Goal: Task Accomplishment & Management: Complete application form

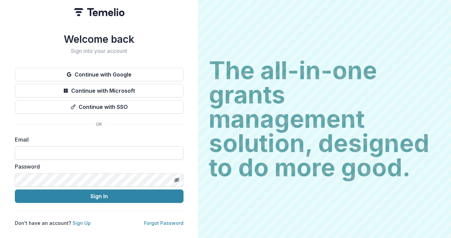
click at [36, 151] on input at bounding box center [99, 154] width 169 height 14
type input "**********"
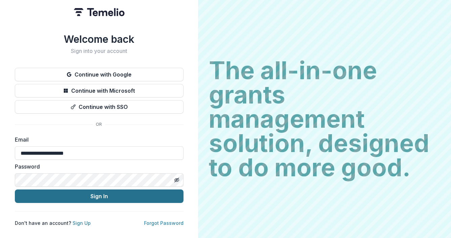
click at [87, 195] on button "Sign In" at bounding box center [99, 197] width 169 height 14
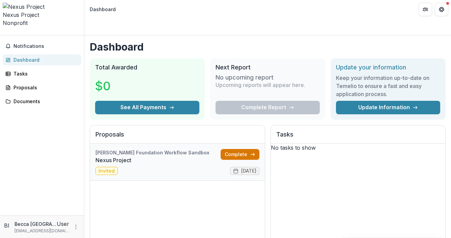
click at [230, 149] on link "Complete" at bounding box center [240, 154] width 39 height 11
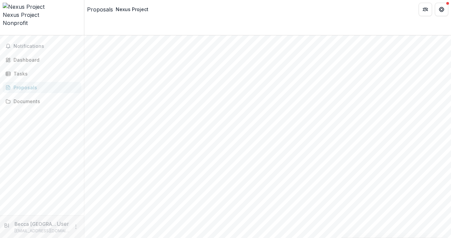
scroll to position [752, 0]
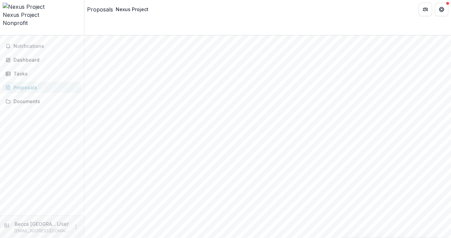
scroll to position [850, 0]
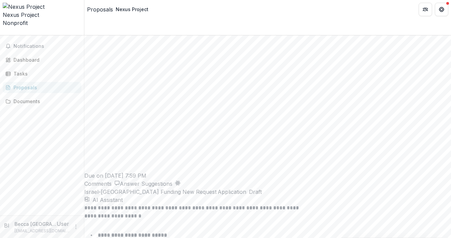
scroll to position [905, 0]
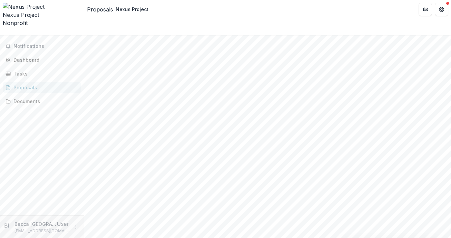
drag, startPoint x: 209, startPoint y: 167, endPoint x: 82, endPoint y: 129, distance: 132.4
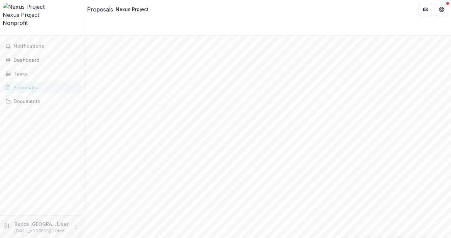
click at [82, 129] on main "**********" at bounding box center [225, 136] width 451 height 203
copy div "**********"
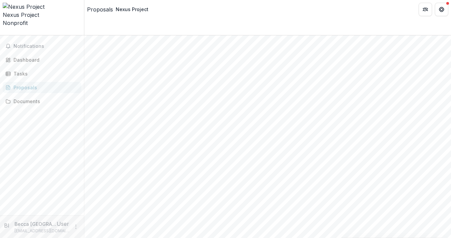
drag, startPoint x: 129, startPoint y: 137, endPoint x: 109, endPoint y: 135, distance: 20.0
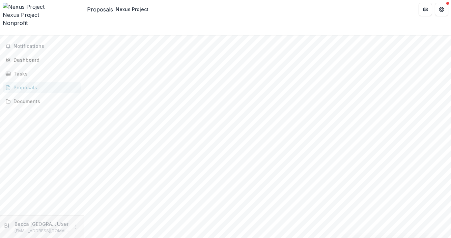
scroll to position [818, 0]
drag, startPoint x: 212, startPoint y: 177, endPoint x: 264, endPoint y: 191, distance: 53.7
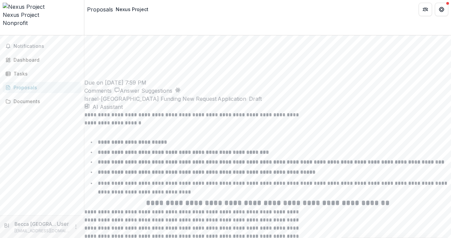
scroll to position [1126, 0]
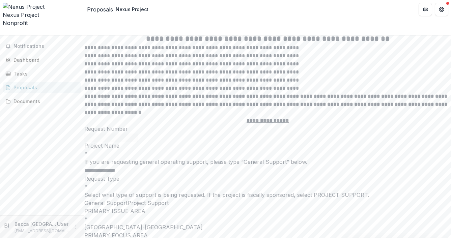
scroll to position [1322, 0]
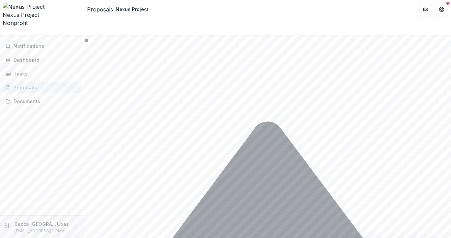
scroll to position [1596, 0]
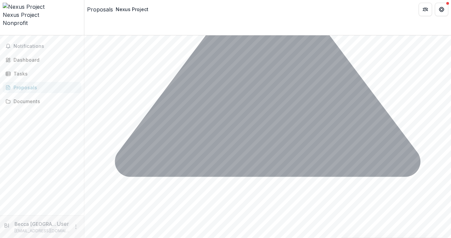
scroll to position [1756, 0]
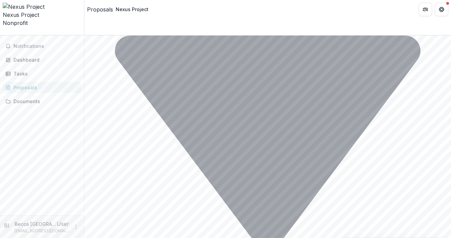
scroll to position [2057, 0]
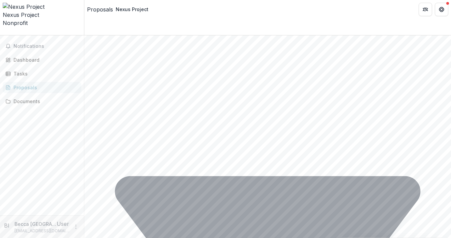
scroll to position [1883, 0]
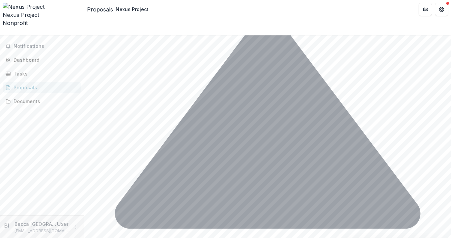
scroll to position [1985, 0]
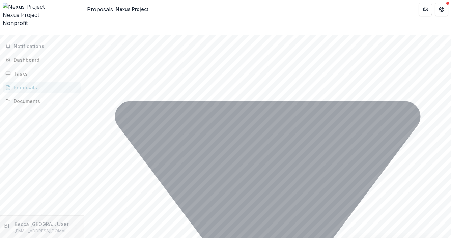
drag, startPoint x: 129, startPoint y: 233, endPoint x: 92, endPoint y: 197, distance: 51.1
drag, startPoint x: 279, startPoint y: 189, endPoint x: 93, endPoint y: 185, distance: 186.0
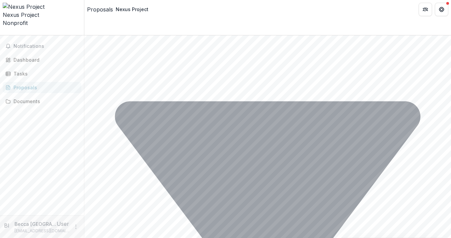
drag, startPoint x: 277, startPoint y: 185, endPoint x: 66, endPoint y: 181, distance: 211.4
click at [66, 181] on main "**********" at bounding box center [225, 136] width 451 height 203
drag, startPoint x: 245, startPoint y: 165, endPoint x: 77, endPoint y: 162, distance: 168.8
click at [77, 162] on main "**********" at bounding box center [225, 136] width 451 height 203
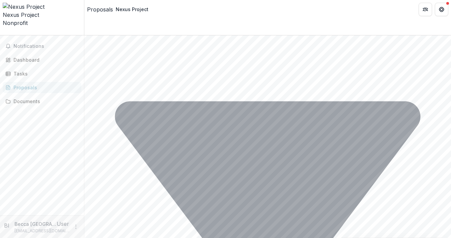
drag, startPoint x: 221, startPoint y: 158, endPoint x: 184, endPoint y: 158, distance: 36.8
drag, startPoint x: 169, startPoint y: 146, endPoint x: 259, endPoint y: 146, distance: 89.1
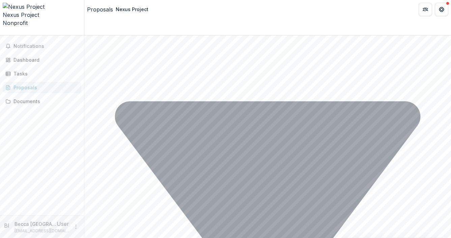
drag, startPoint x: 238, startPoint y: 126, endPoint x: 110, endPoint y: 126, distance: 128.3
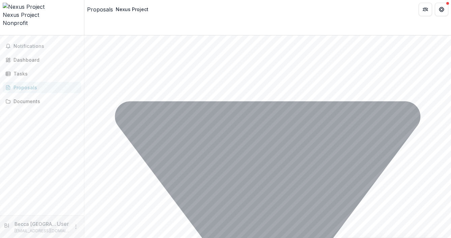
drag, startPoint x: 257, startPoint y: 124, endPoint x: 86, endPoint y: 124, distance: 170.5
drag, startPoint x: 273, startPoint y: 92, endPoint x: 105, endPoint y: 89, distance: 168.5
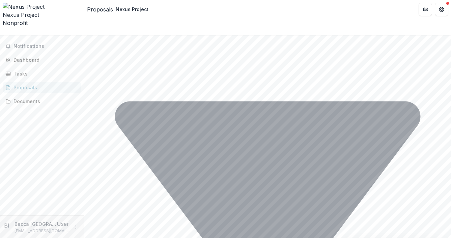
drag, startPoint x: 303, startPoint y: 71, endPoint x: 97, endPoint y: 71, distance: 206.3
drag, startPoint x: 254, startPoint y: 42, endPoint x: 108, endPoint y: 44, distance: 146.5
drag, startPoint x: 240, startPoint y: 72, endPoint x: 101, endPoint y: 74, distance: 139.8
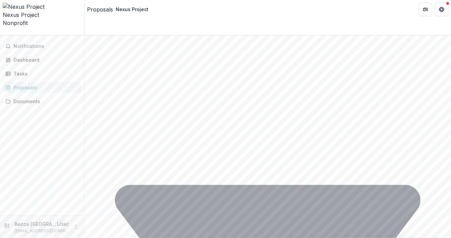
scroll to position [1880, 0]
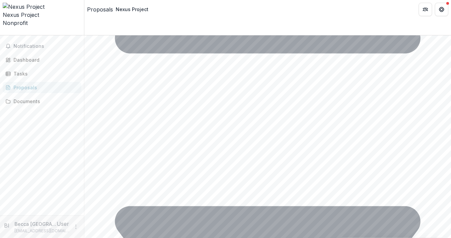
drag, startPoint x: 238, startPoint y: 93, endPoint x: 101, endPoint y: 94, distance: 137.4
drag, startPoint x: 177, startPoint y: 93, endPoint x: 245, endPoint y: 94, distance: 67.5
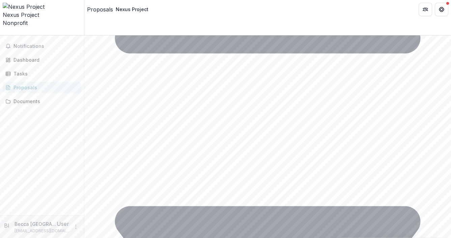
drag, startPoint x: 280, startPoint y: 93, endPoint x: 103, endPoint y: 89, distance: 177.3
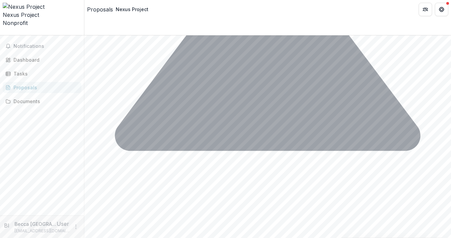
scroll to position [1782, 0]
drag, startPoint x: 265, startPoint y: 65, endPoint x: 102, endPoint y: 68, distance: 163.1
drag, startPoint x: 174, startPoint y: 98, endPoint x: 213, endPoint y: 100, distance: 39.2
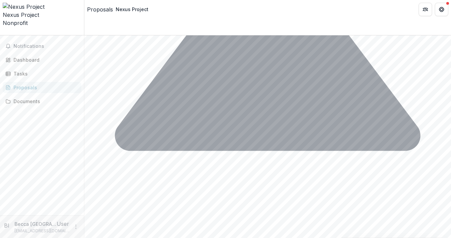
drag, startPoint x: 291, startPoint y: 126, endPoint x: 103, endPoint y: 124, distance: 188.7
drag, startPoint x: 239, startPoint y: 95, endPoint x: 104, endPoint y: 96, distance: 134.7
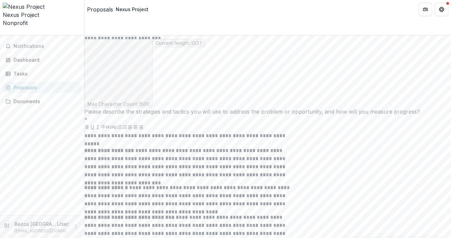
scroll to position [2554, 0]
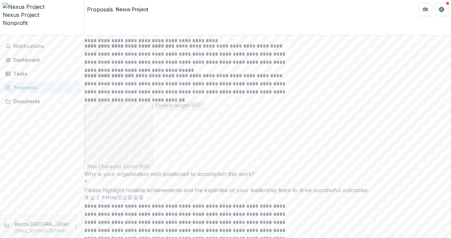
scroll to position [2689, 0]
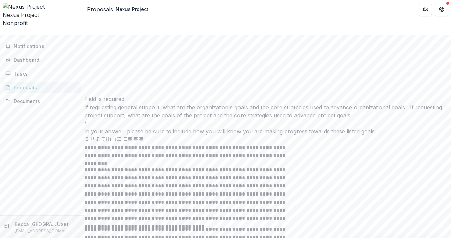
scroll to position [3190, 0]
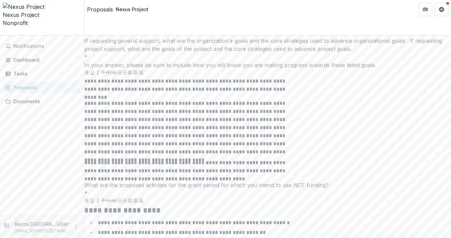
scroll to position [3259, 0]
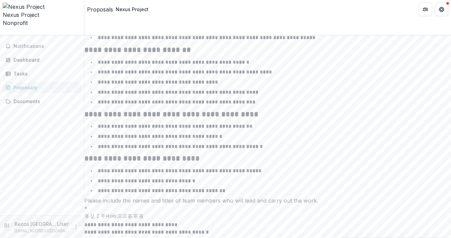
scroll to position [3474, 0]
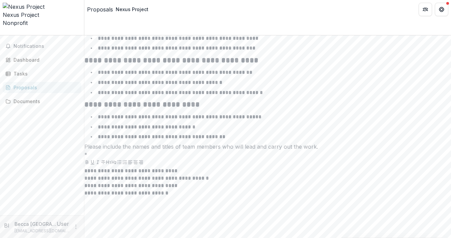
scroll to position [3525, 0]
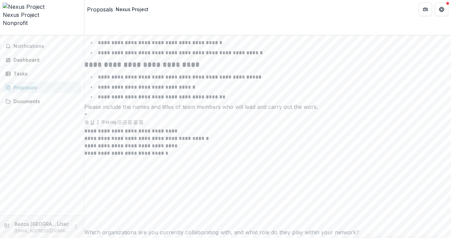
scroll to position [3574, 0]
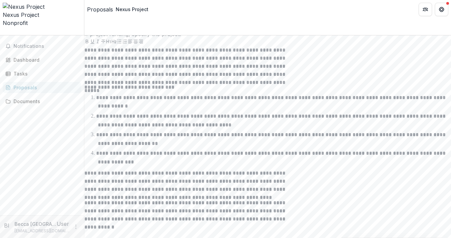
scroll to position [3776, 0]
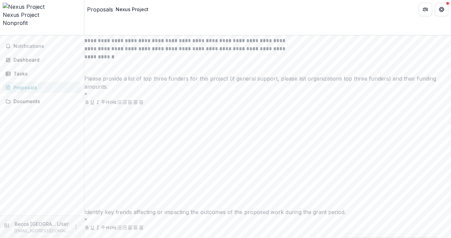
scroll to position [3941, 0]
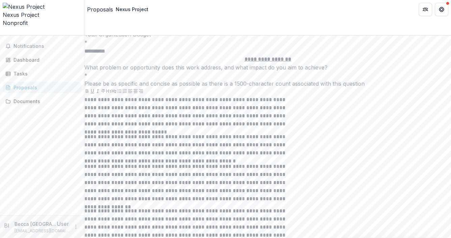
scroll to position [2376, 0]
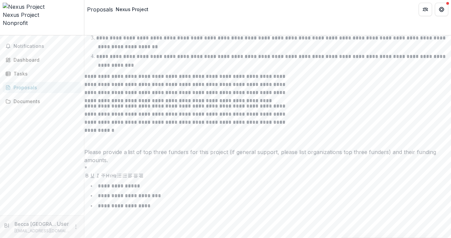
scroll to position [3974, 0]
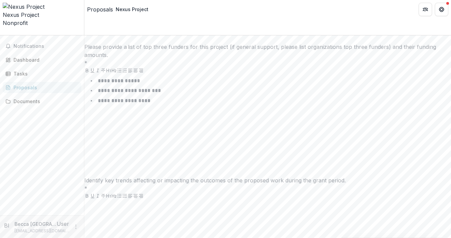
type input "***"
type input "*******"
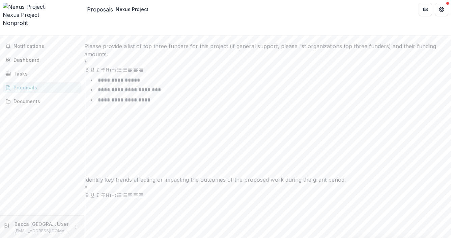
type input "********"
paste input "**********"
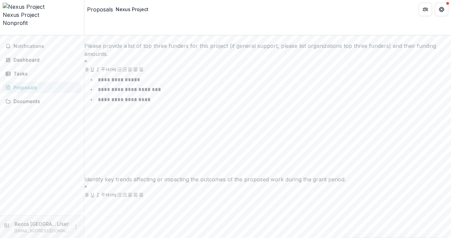
drag, startPoint x: 244, startPoint y: 151, endPoint x: 311, endPoint y: 147, distance: 67.7
click at [311, 147] on div "**********" at bounding box center [267, 122] width 367 height 5824
type input "**********"
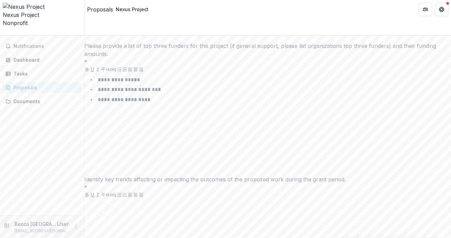
paste input "**********"
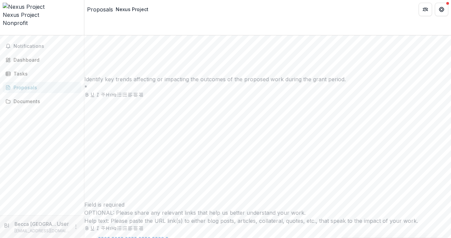
scroll to position [4182, 0]
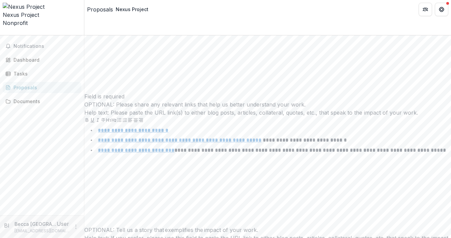
type input "**********"
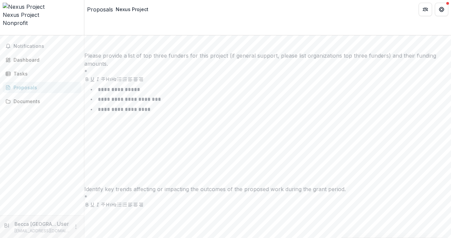
scroll to position [3922, 0]
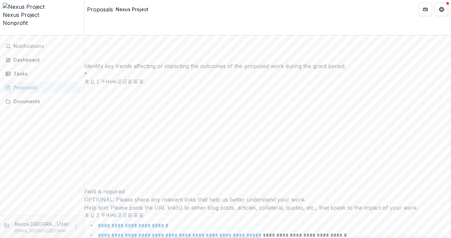
scroll to position [4172, 0]
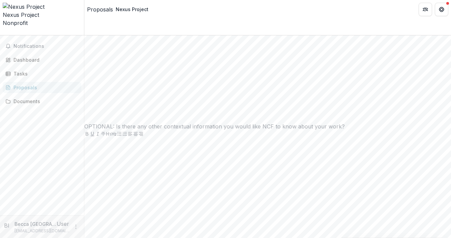
scroll to position [4427, 0]
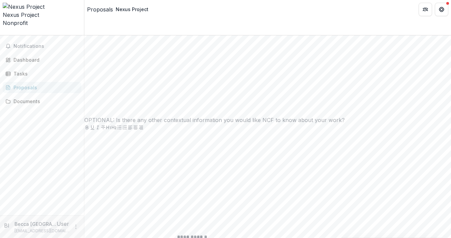
type input "**********"
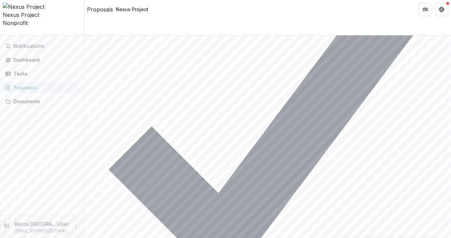
scroll to position [5046, 0]
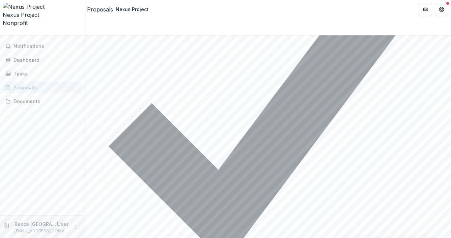
type input "**********"
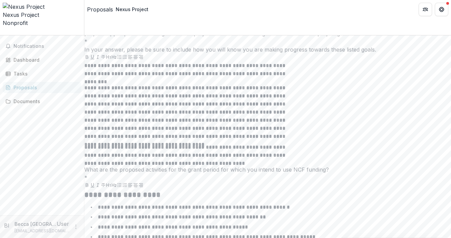
scroll to position [3275, 0]
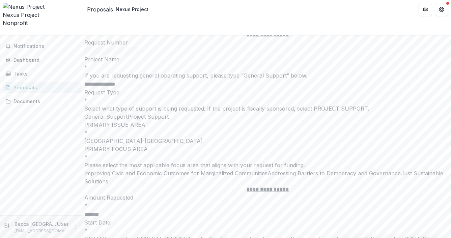
scroll to position [1329, 0]
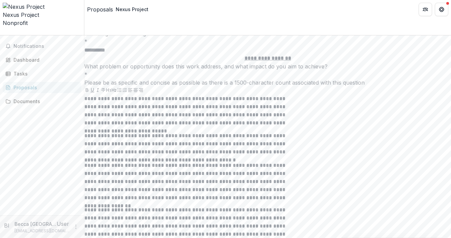
scroll to position [2340, 0]
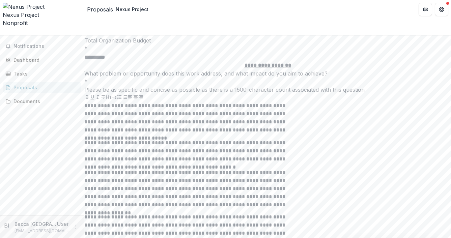
drag, startPoint x: 163, startPoint y: 188, endPoint x: 102, endPoint y: 164, distance: 65.5
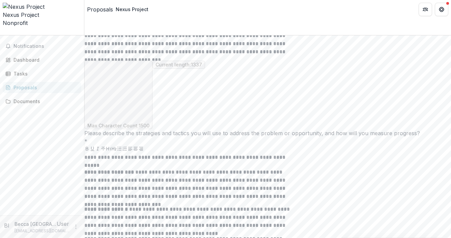
scroll to position [2559, 0]
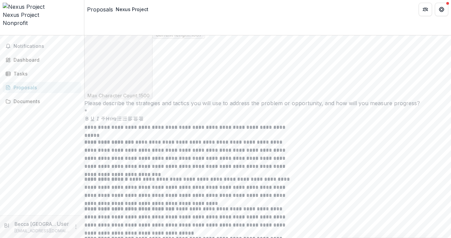
drag, startPoint x: 153, startPoint y: 207, endPoint x: 90, endPoint y: 193, distance: 64.0
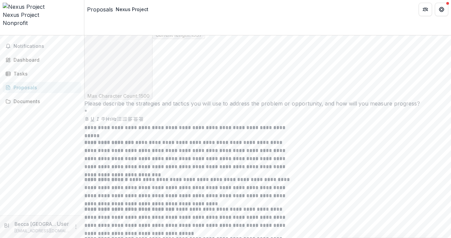
drag, startPoint x: 219, startPoint y: 102, endPoint x: 264, endPoint y: 115, distance: 47.3
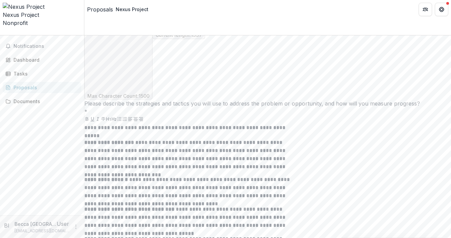
drag, startPoint x: 264, startPoint y: 118, endPoint x: 210, endPoint y: 125, distance: 54.1
drag, startPoint x: 247, startPoint y: 169, endPoint x: 95, endPoint y: 168, distance: 152.6
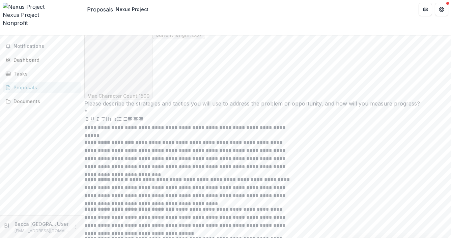
drag, startPoint x: 206, startPoint y: 185, endPoint x: 160, endPoint y: 181, distance: 46.8
drag, startPoint x: 242, startPoint y: 187, endPoint x: 93, endPoint y: 170, distance: 150.4
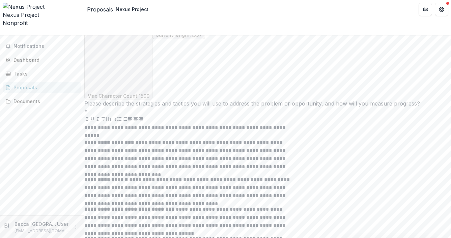
drag, startPoint x: 219, startPoint y: 187, endPoint x: 93, endPoint y: 175, distance: 127.1
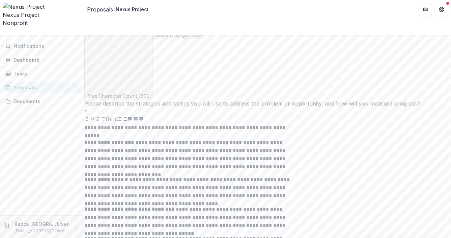
drag, startPoint x: 259, startPoint y: 208, endPoint x: 75, endPoint y: 93, distance: 216.8
click at [75, 93] on main "**********" at bounding box center [225, 136] width 451 height 203
copy div "**********"
drag, startPoint x: 253, startPoint y: 207, endPoint x: 89, endPoint y: 176, distance: 166.9
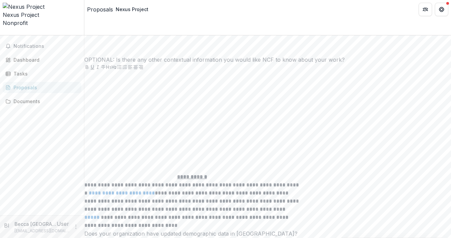
scroll to position [4503, 0]
drag, startPoint x: 114, startPoint y: 136, endPoint x: 92, endPoint y: 131, distance: 22.7
copy p "A statement of income and expenses for the period not covered by the audit or F…"
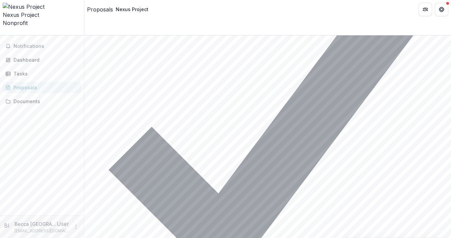
scroll to position [5061, 0]
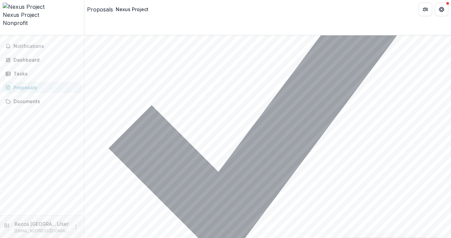
drag, startPoint x: 124, startPoint y: 66, endPoint x: 297, endPoint y: 66, distance: 173.2
copy p "Explanation of fiscal sponsor fee structure and services provided to the grantee"
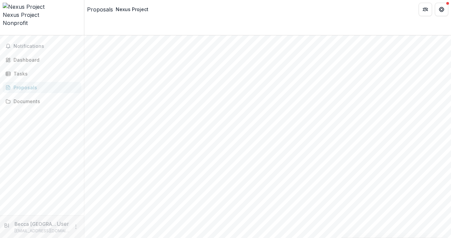
scroll to position [0, 0]
